Goal: Transaction & Acquisition: Book appointment/travel/reservation

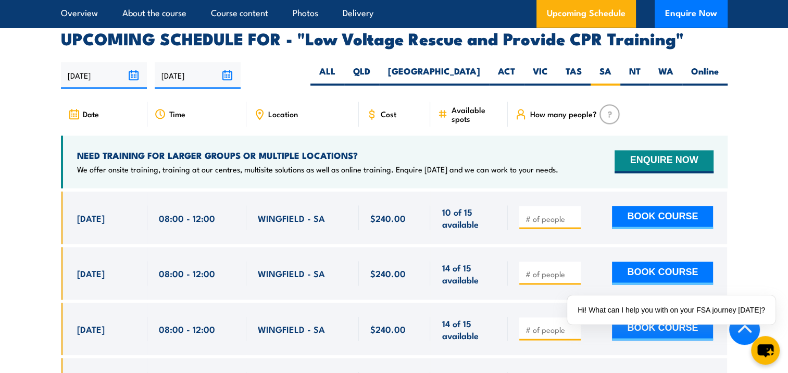
click at [522, 206] on div at bounding box center [549, 217] width 61 height 23
click at [573, 213] on input "1" at bounding box center [551, 218] width 52 height 10
type input "2"
click at [573, 213] on input "2" at bounding box center [551, 218] width 52 height 10
click at [647, 206] on button "BOOK COURSE" at bounding box center [662, 217] width 101 height 23
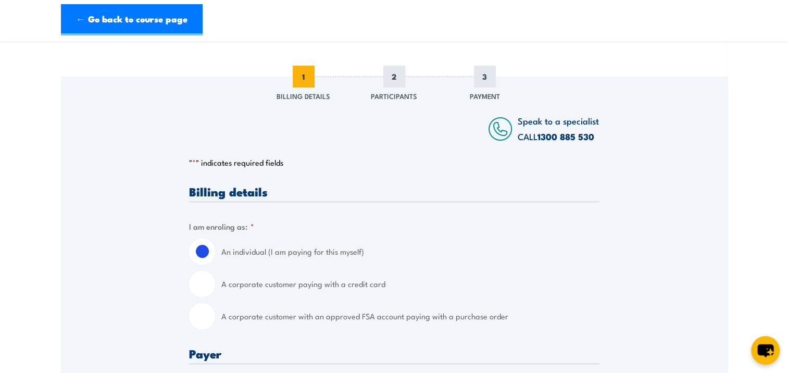
scroll to position [156, 0]
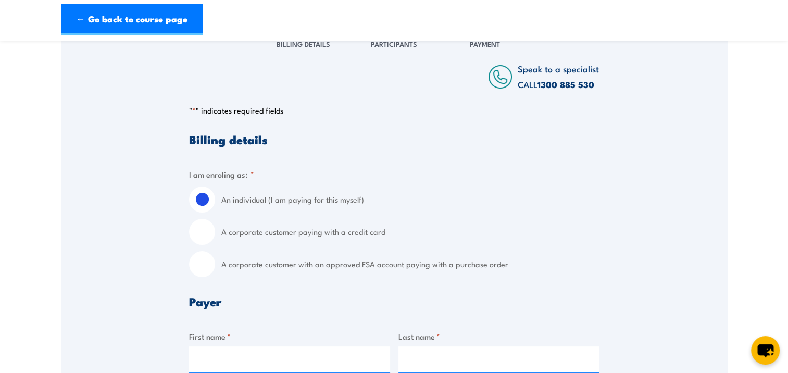
click at [197, 265] on input "A corporate customer with an approved FSA account paying with a purchase order" at bounding box center [202, 264] width 26 height 26
radio input "true"
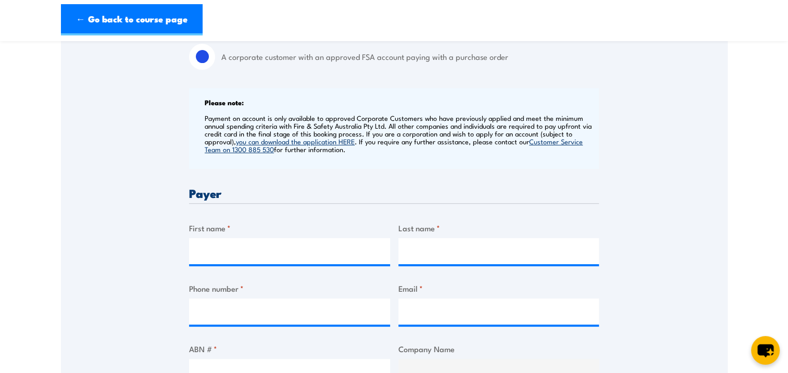
scroll to position [364, 0]
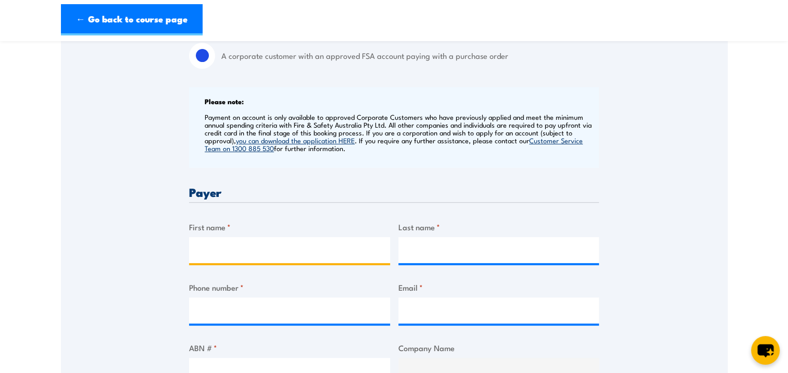
click at [205, 254] on input "First name *" at bounding box center [289, 250] width 201 height 26
type input "Sharon"
type input "Crowe"
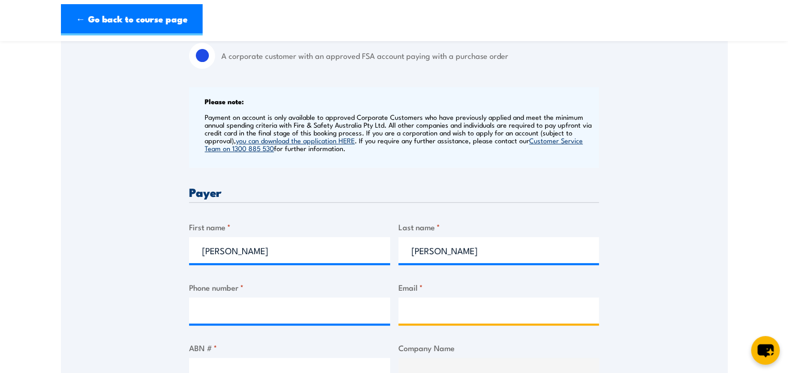
type input "sharon.crowe@siemens-energy.com"
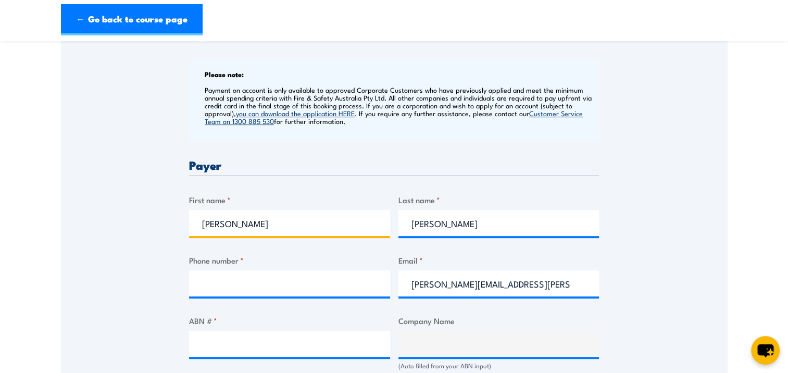
scroll to position [416, 0]
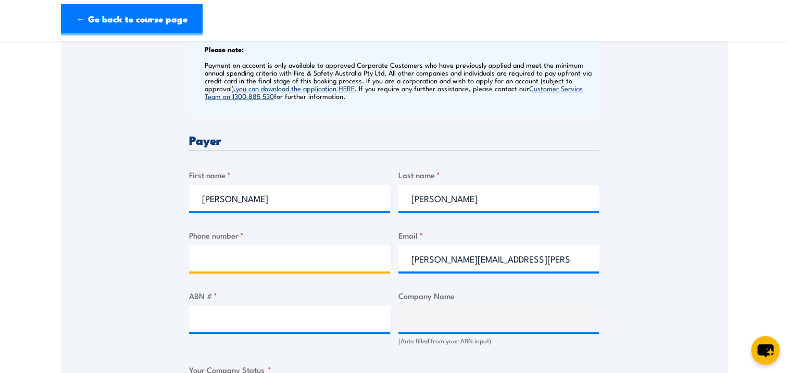
click at [324, 254] on input "Phone number *" at bounding box center [289, 258] width 201 height 26
type input "0438349306"
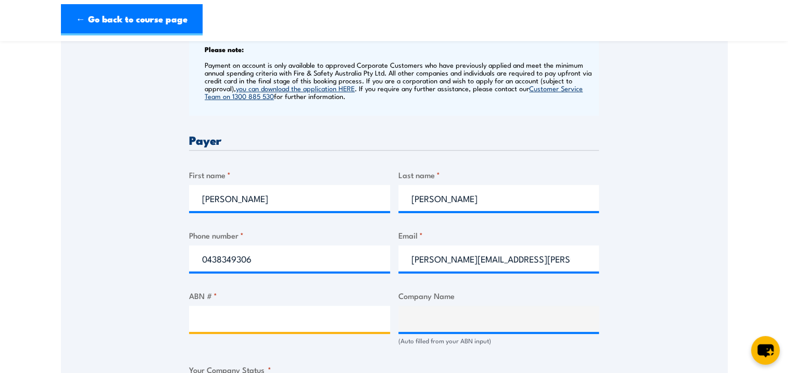
click at [252, 319] on input "ABN # *" at bounding box center [289, 319] width 201 height 26
click at [198, 325] on input "ABN # *" at bounding box center [289, 319] width 201 height 26
type input "3"
type input "69636537409"
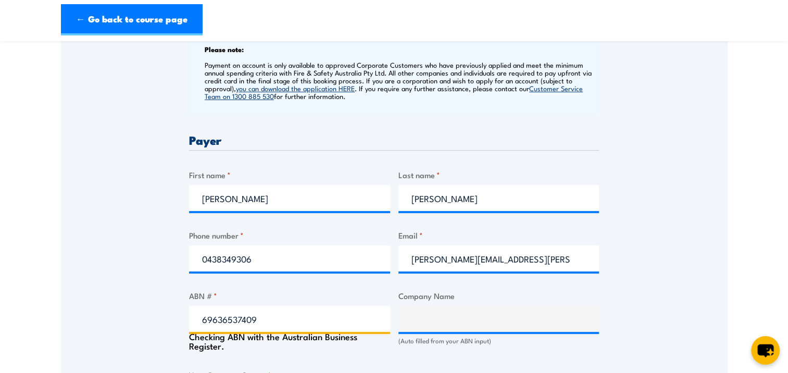
type input "SIEMENS ENERGY PTY LTD"
radio input "true"
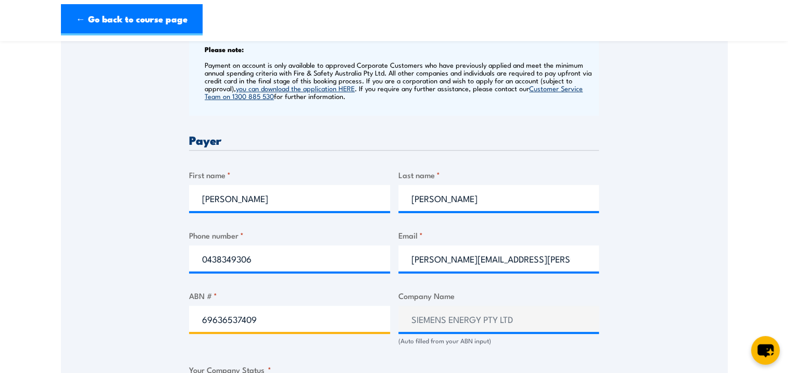
scroll to position [573, 0]
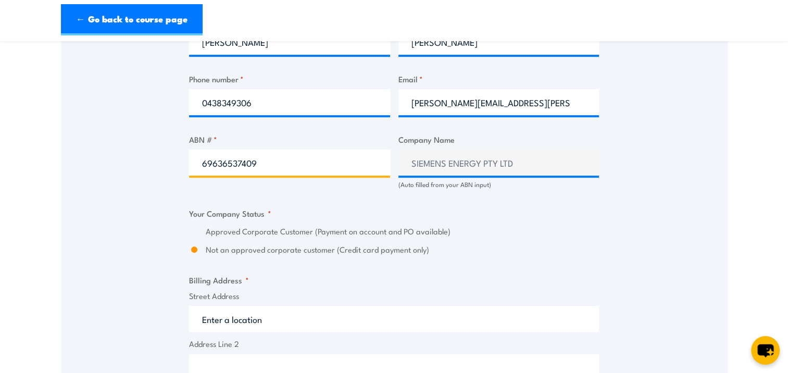
type input "69636537409"
click at [235, 231] on label "Approved Corporate Customer (Payment on account and PO available)" at bounding box center [402, 231] width 393 height 12
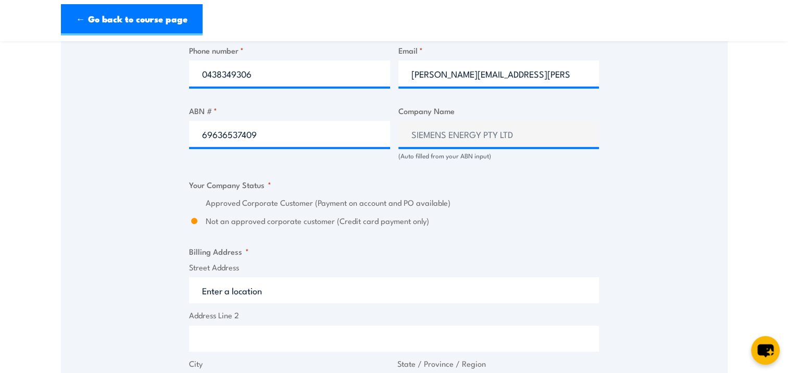
scroll to position [625, 0]
